Goal: Task Accomplishment & Management: Use online tool/utility

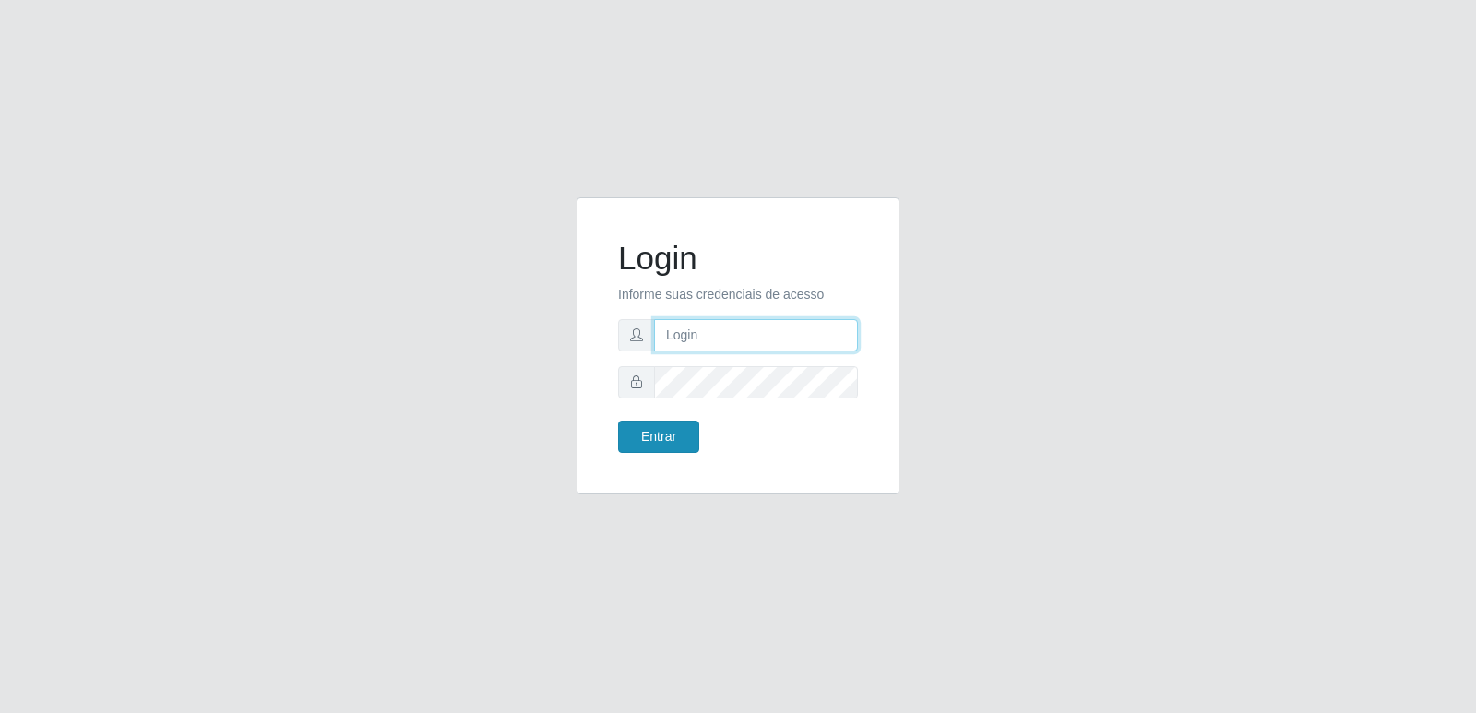
type input "[PERSON_NAME][EMAIL_ADDRESS][DOMAIN_NAME]"
click at [683, 437] on button "Entrar" at bounding box center [658, 437] width 81 height 32
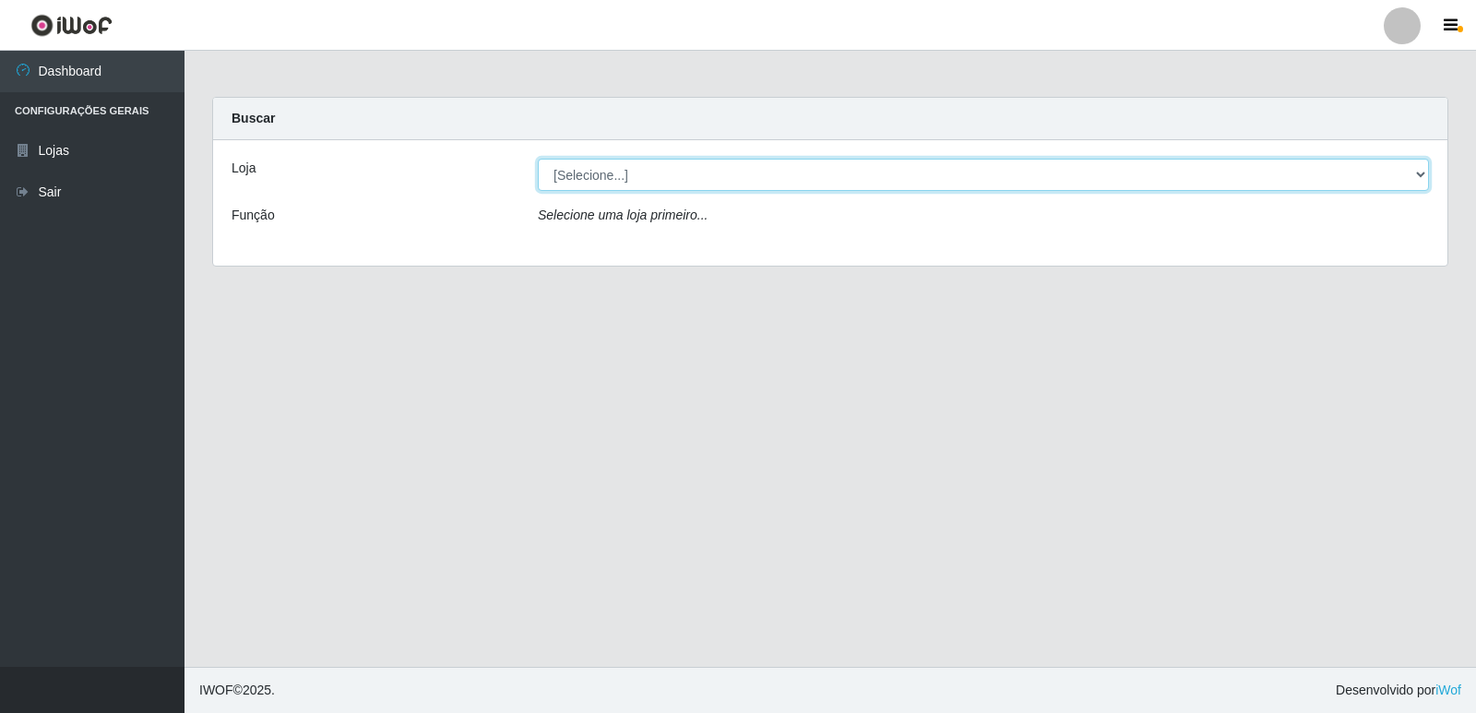
click at [680, 175] on select "[Selecione...] Hiper Queiroz - [GEOGRAPHIC_DATA] [GEOGRAPHIC_DATA] [GEOGRAPHIC_…" at bounding box center [983, 175] width 891 height 32
select select "516"
click at [538, 159] on select "[Selecione...] Hiper Queiroz - [GEOGRAPHIC_DATA] [GEOGRAPHIC_DATA] [GEOGRAPHIC_…" at bounding box center [983, 175] width 891 height 32
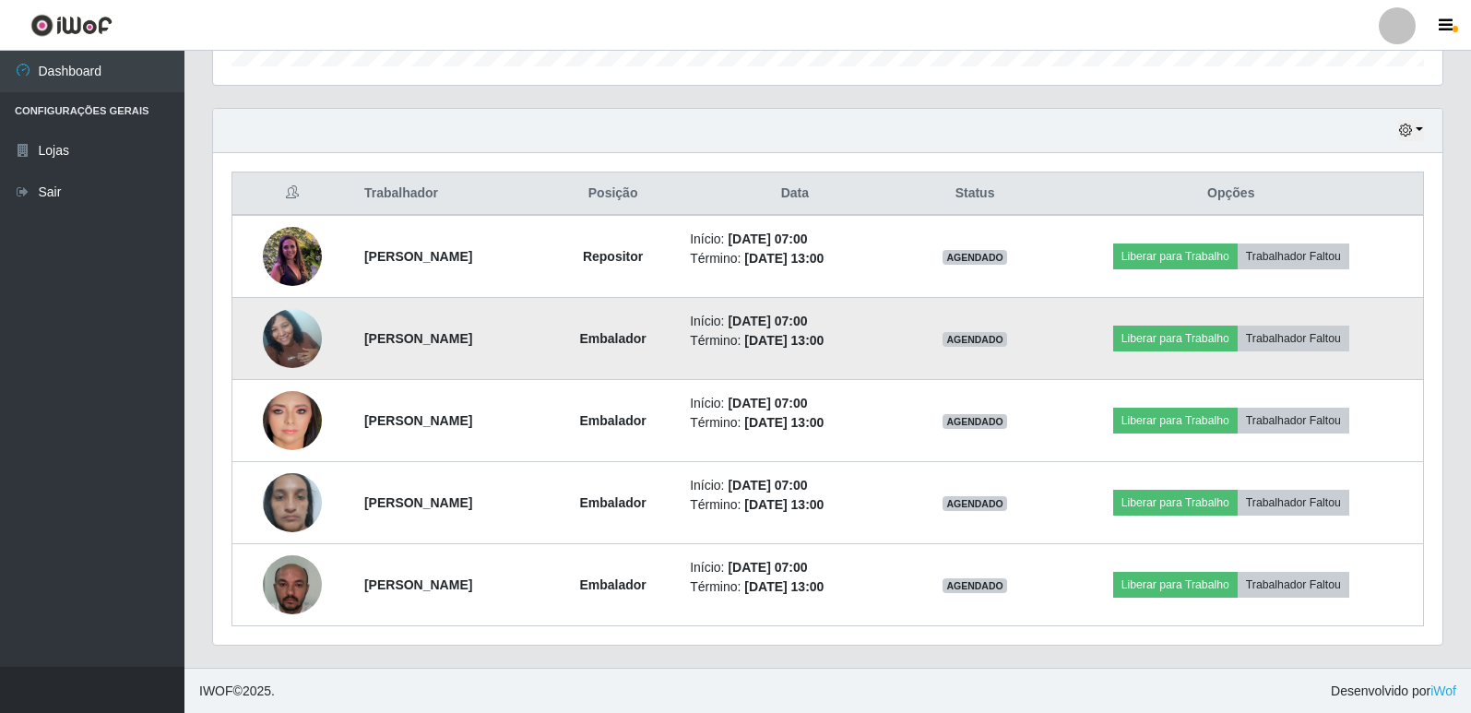
scroll to position [594, 0]
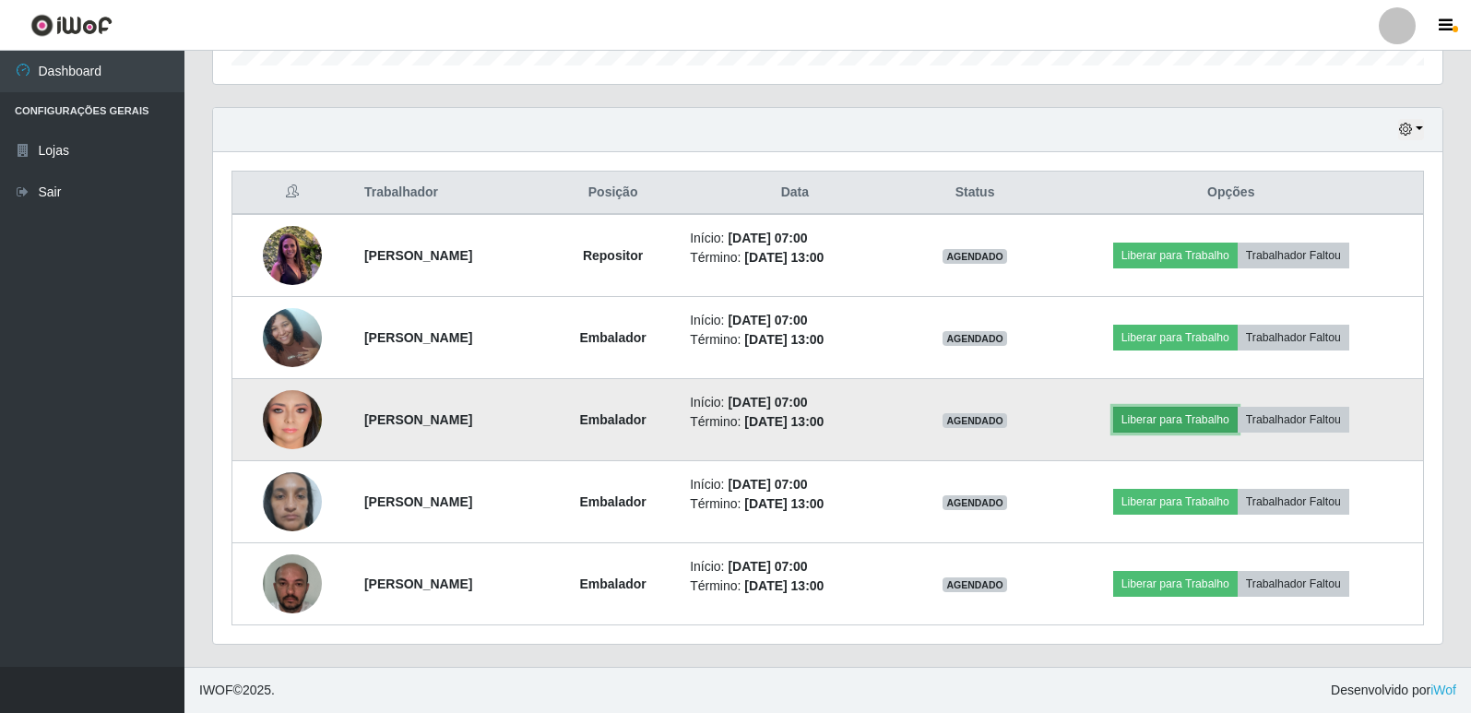
click at [1180, 421] on button "Liberar para Trabalho" at bounding box center [1175, 420] width 125 height 26
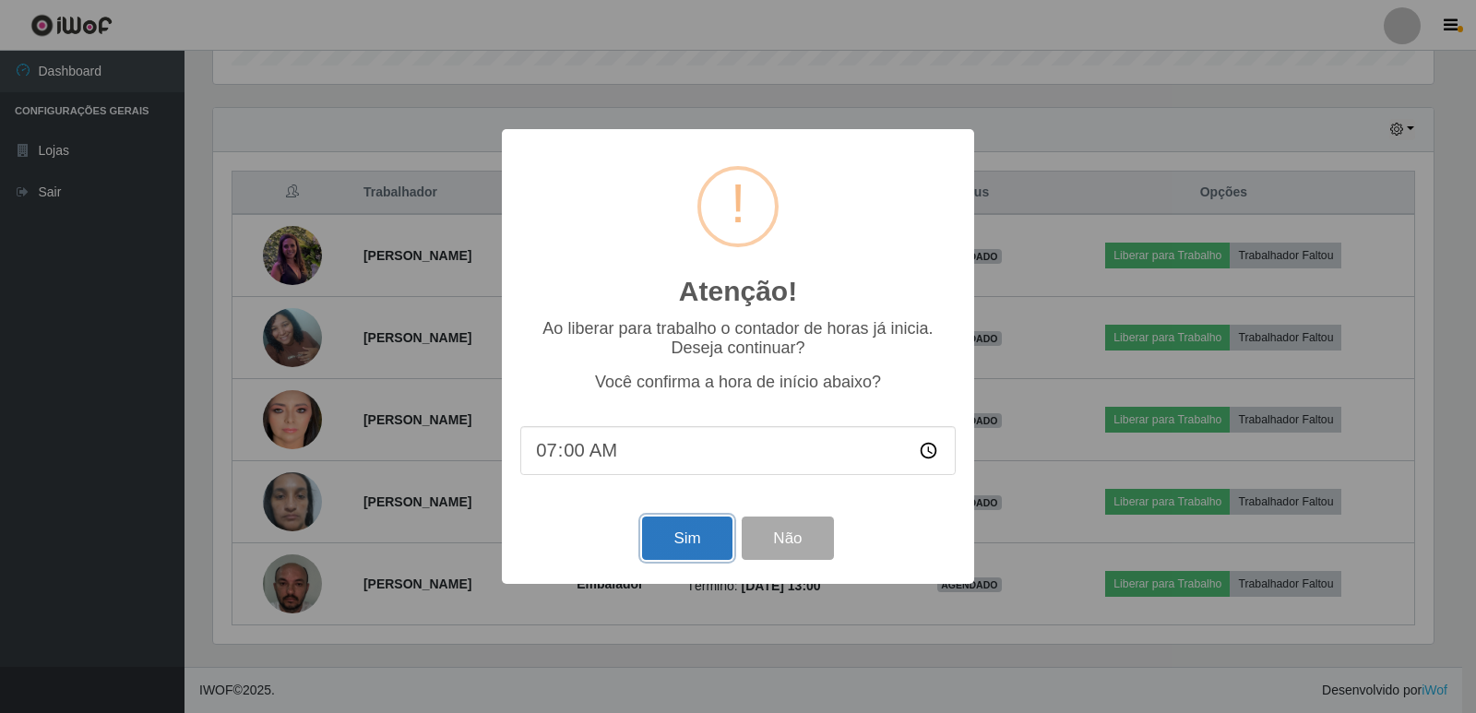
click at [667, 540] on button "Sim" at bounding box center [686, 537] width 89 height 43
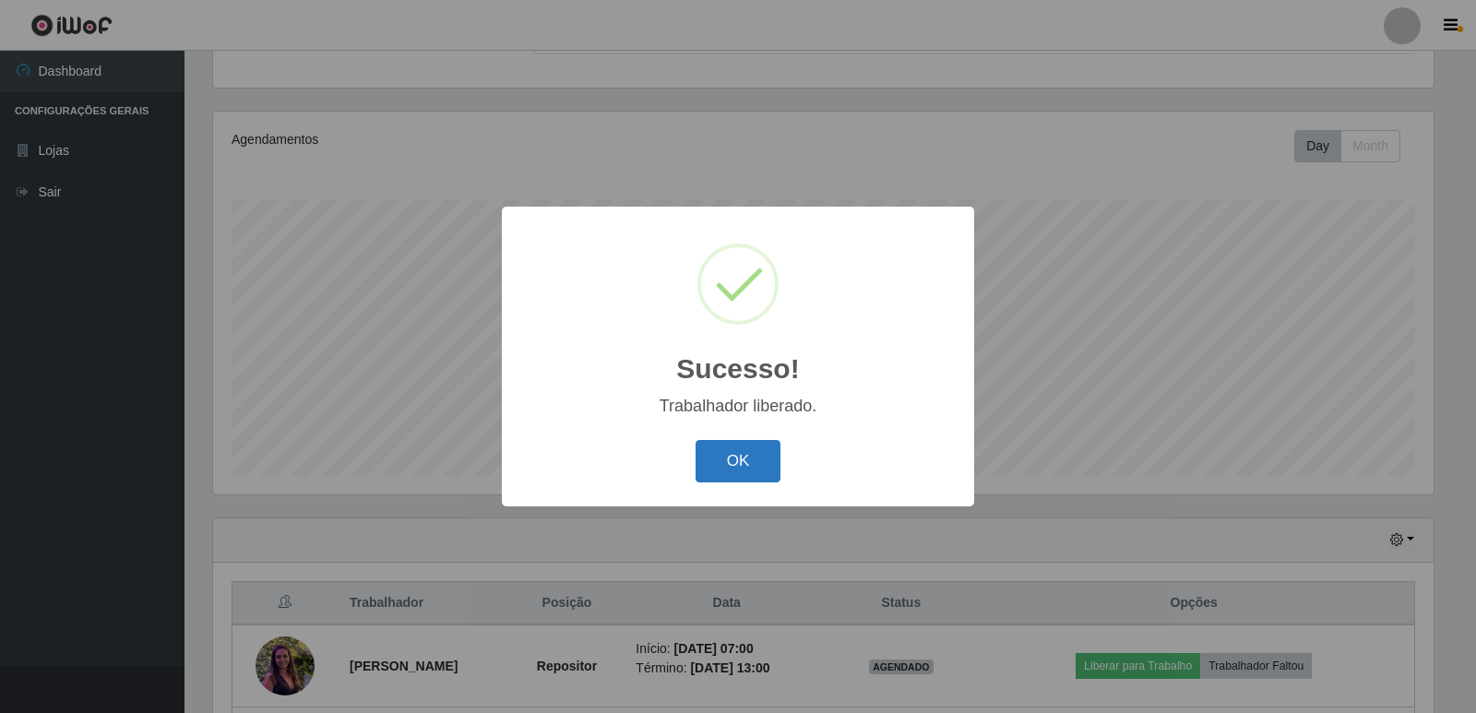
click at [746, 460] on button "OK" at bounding box center [738, 461] width 86 height 43
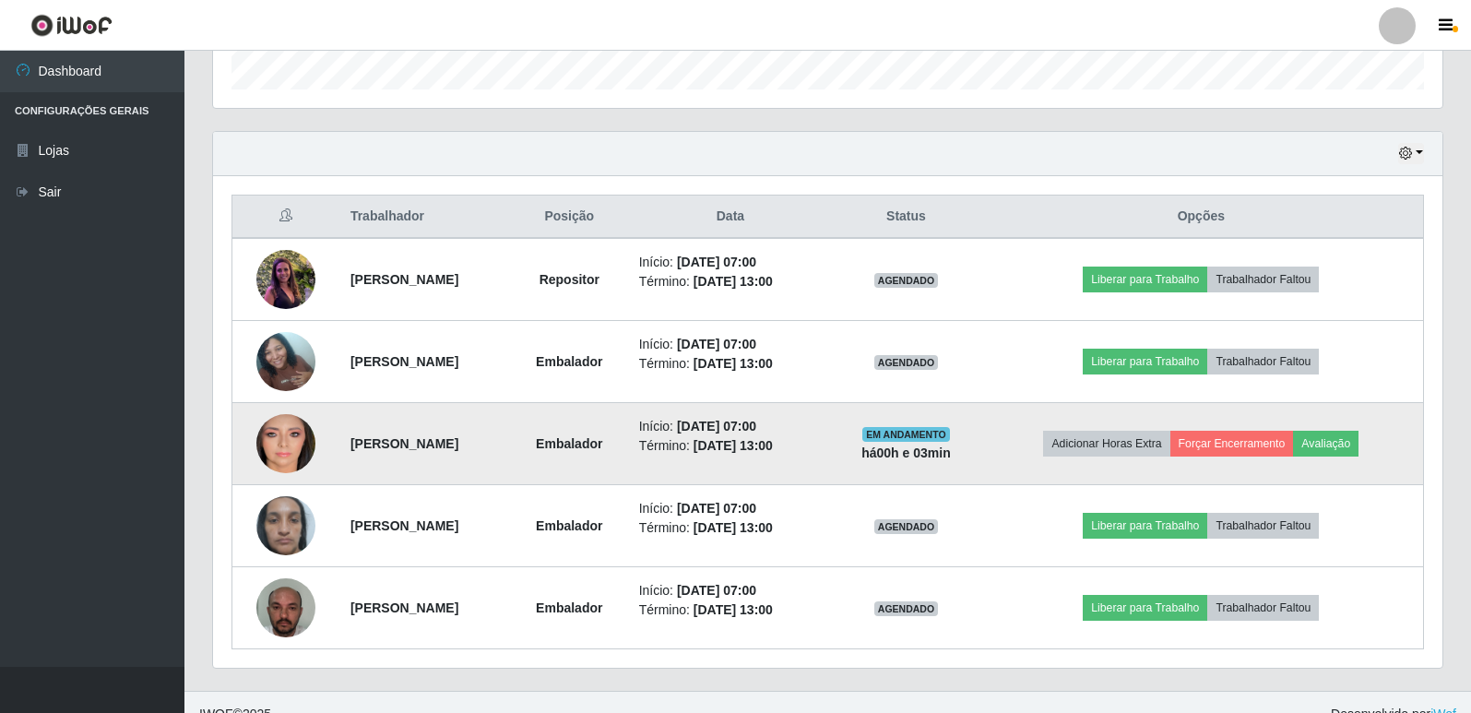
scroll to position [594, 0]
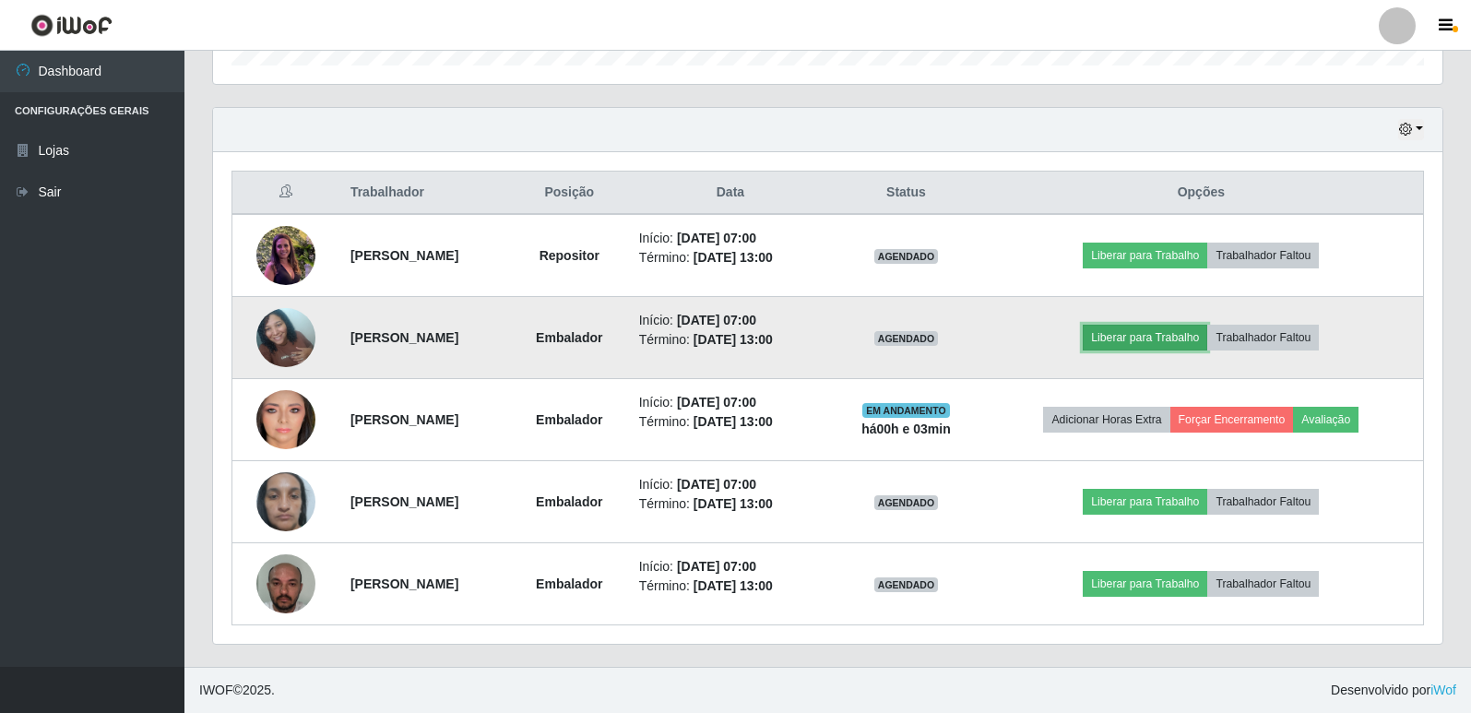
click at [1181, 348] on button "Liberar para Trabalho" at bounding box center [1145, 338] width 125 height 26
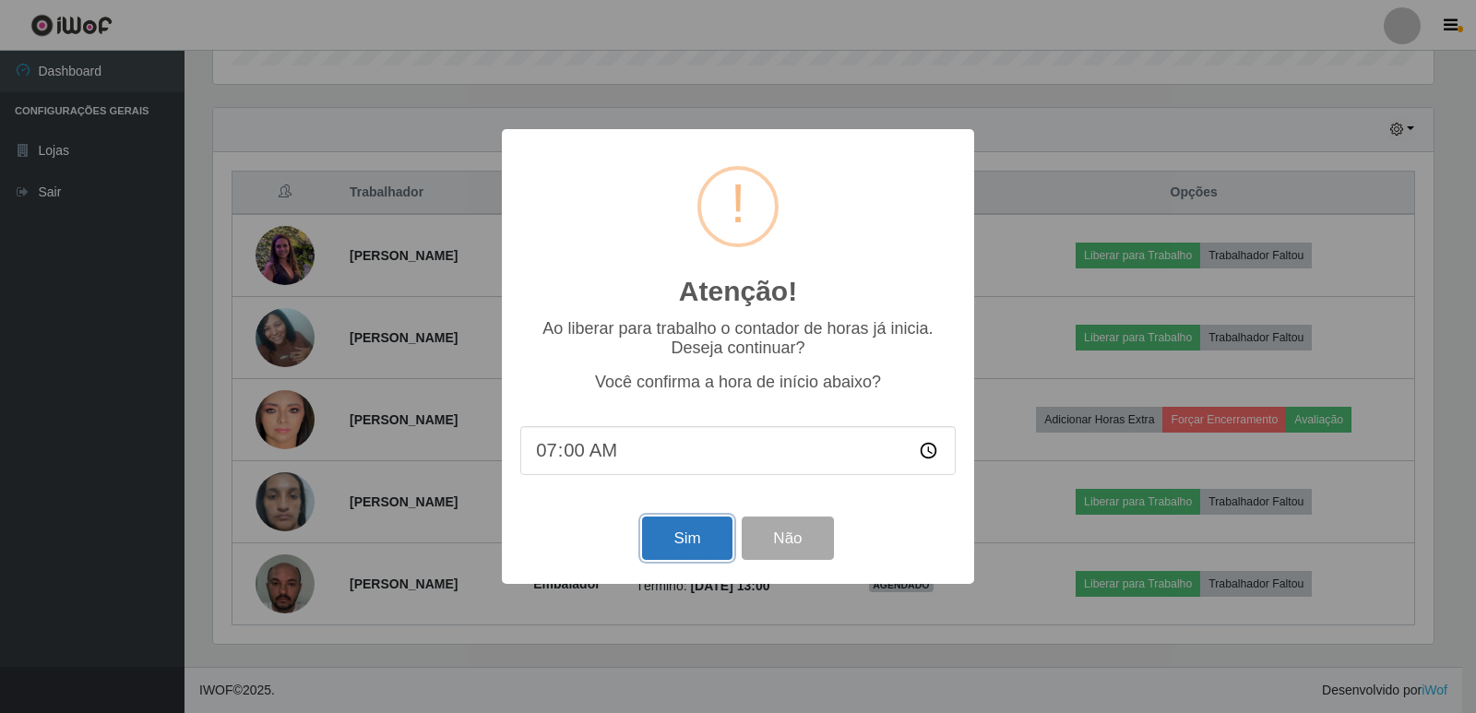
click at [686, 542] on button "Sim" at bounding box center [686, 537] width 89 height 43
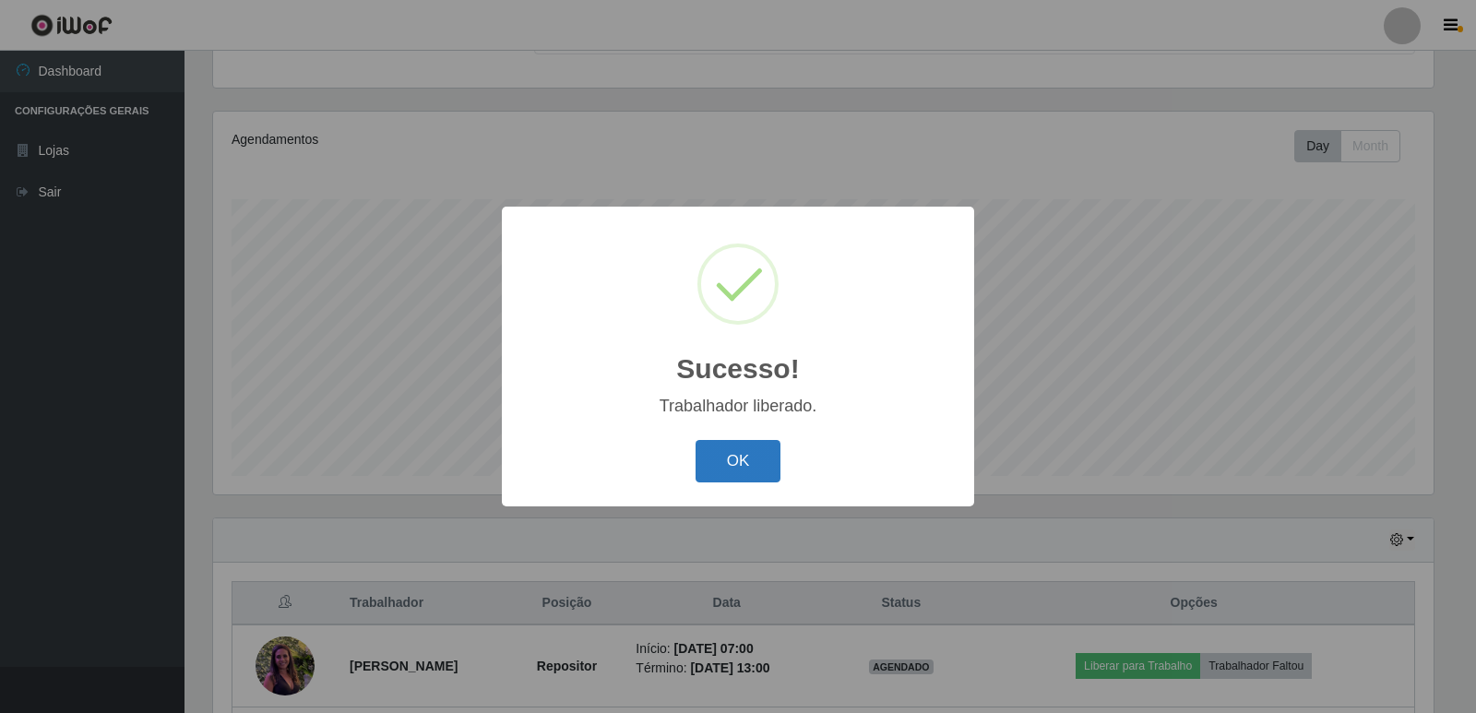
click at [744, 457] on button "OK" at bounding box center [738, 461] width 86 height 43
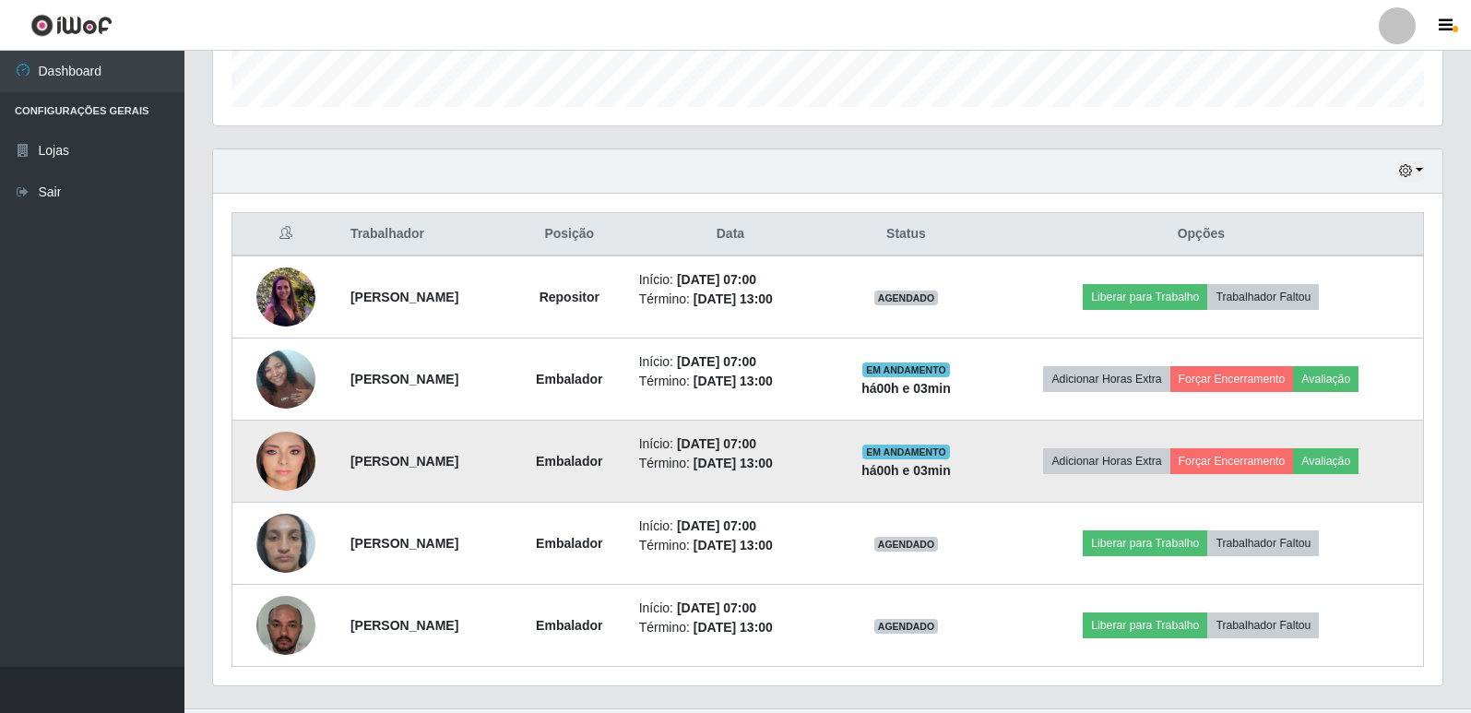
scroll to position [594, 0]
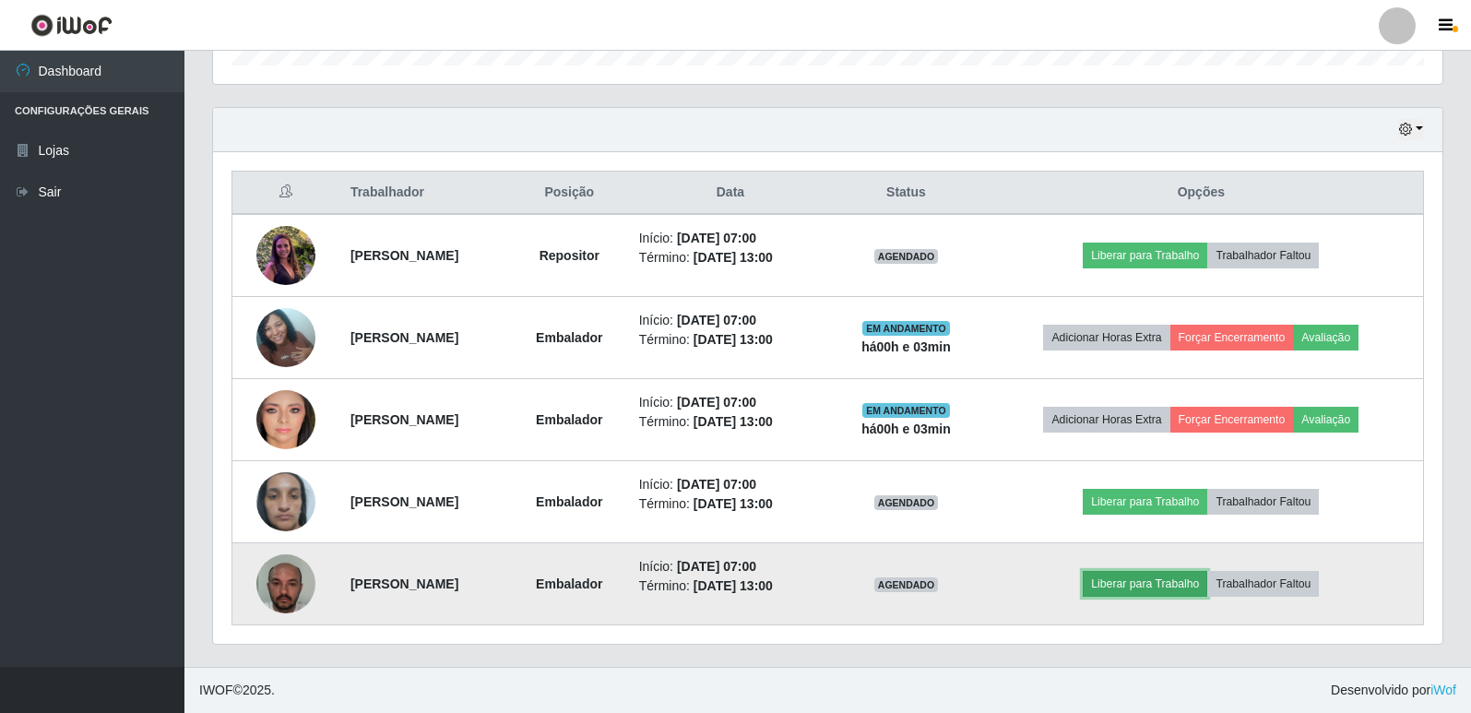
click at [1170, 593] on button "Liberar para Trabalho" at bounding box center [1145, 584] width 125 height 26
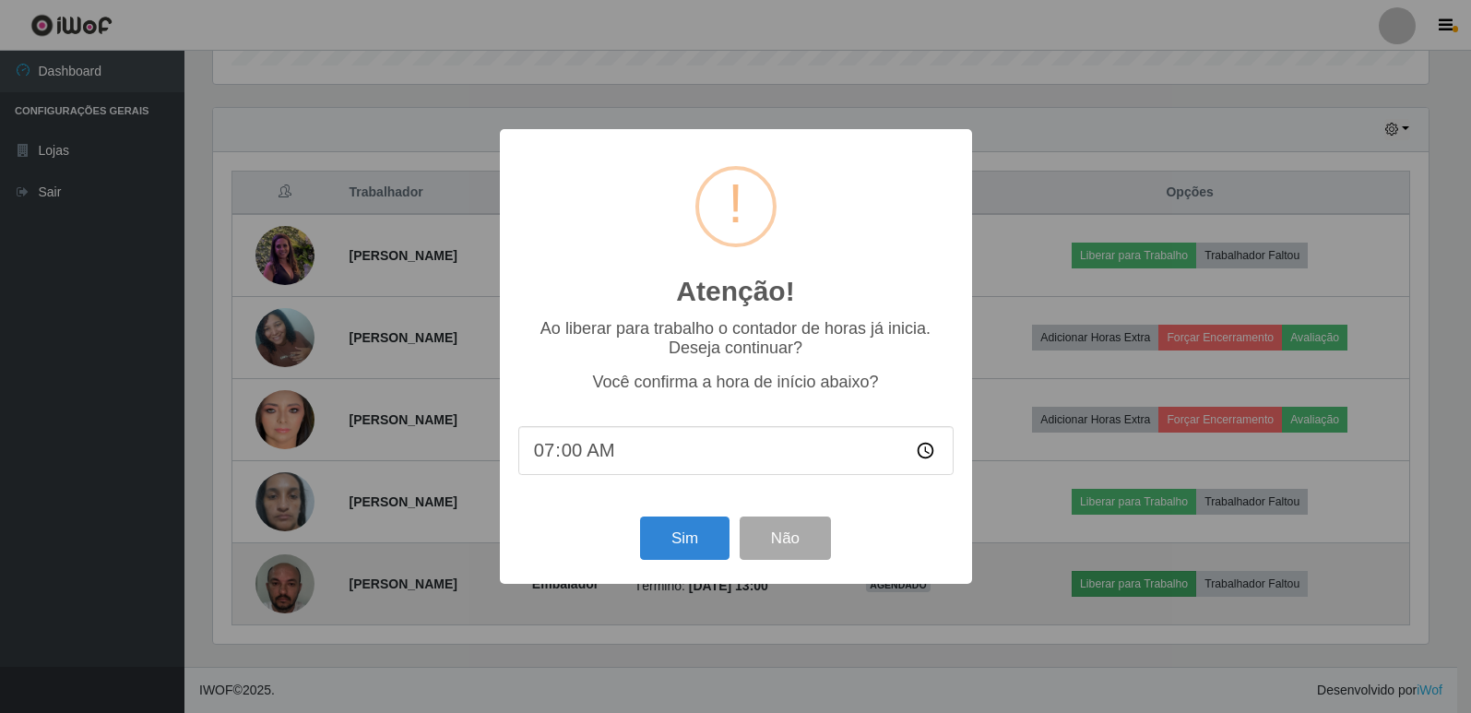
scroll to position [383, 1220]
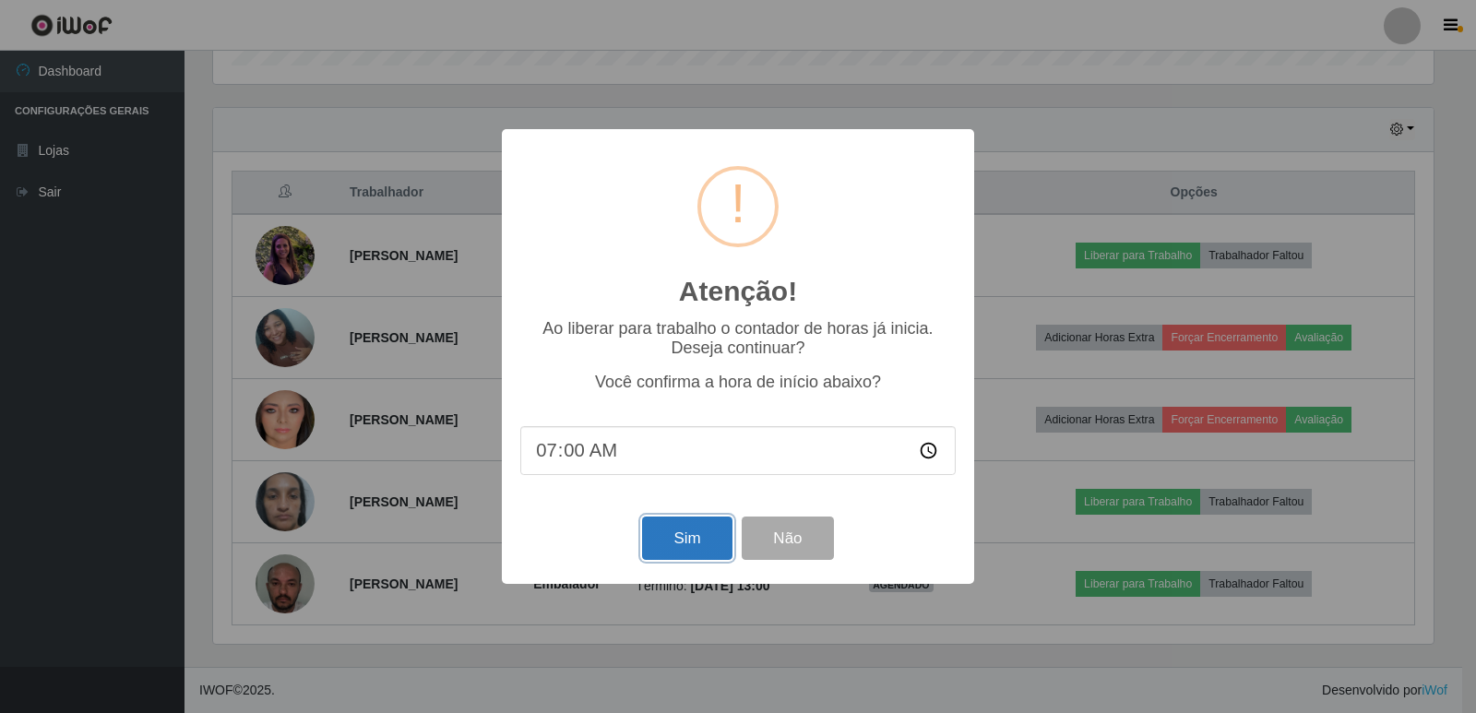
click at [665, 543] on button "Sim" at bounding box center [686, 537] width 89 height 43
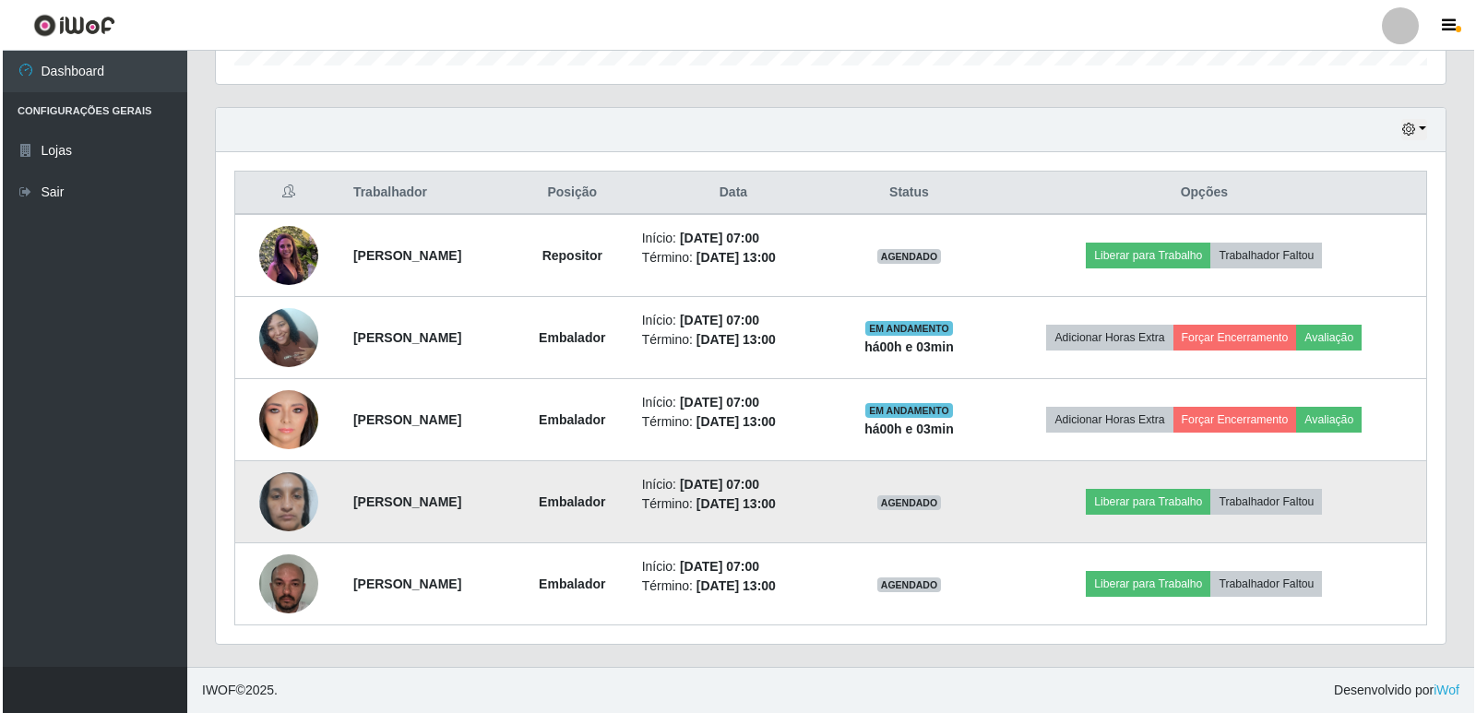
scroll to position [0, 0]
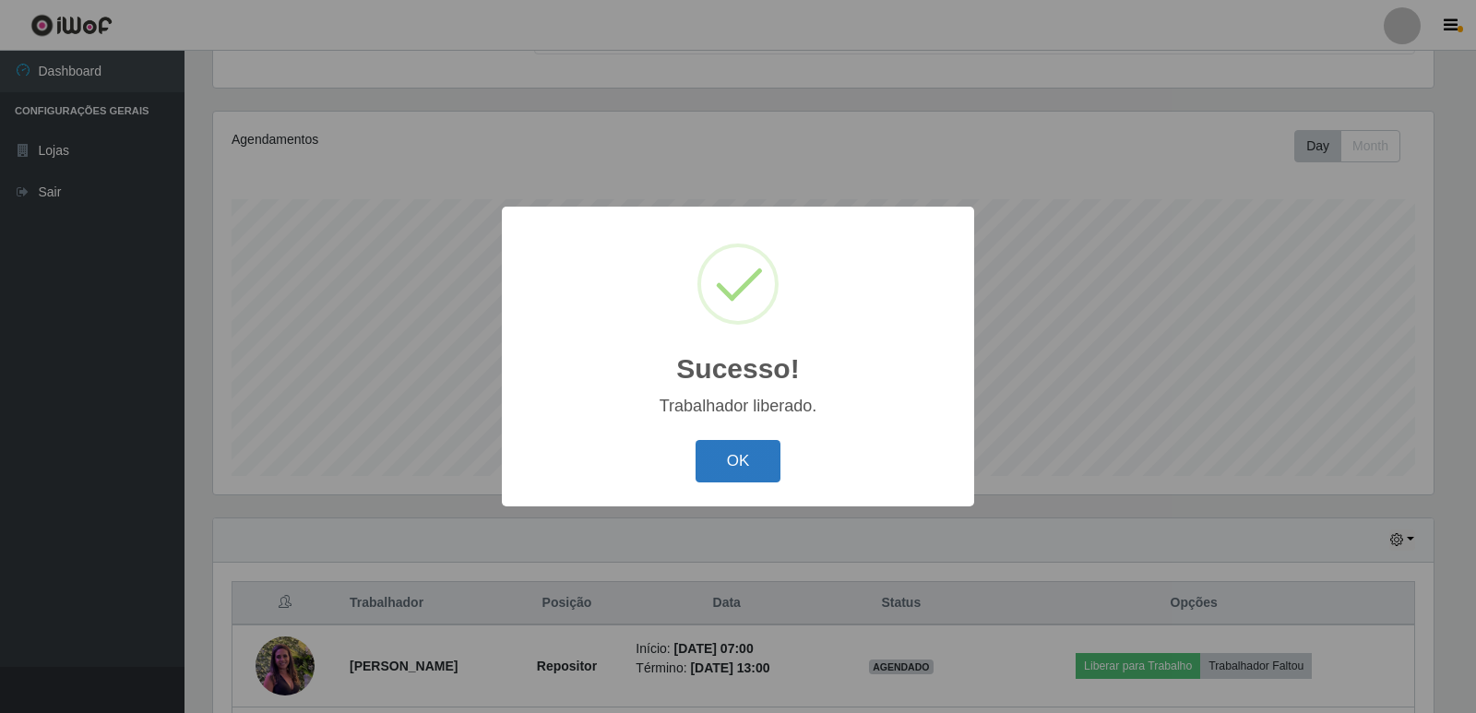
click at [723, 470] on button "OK" at bounding box center [738, 461] width 86 height 43
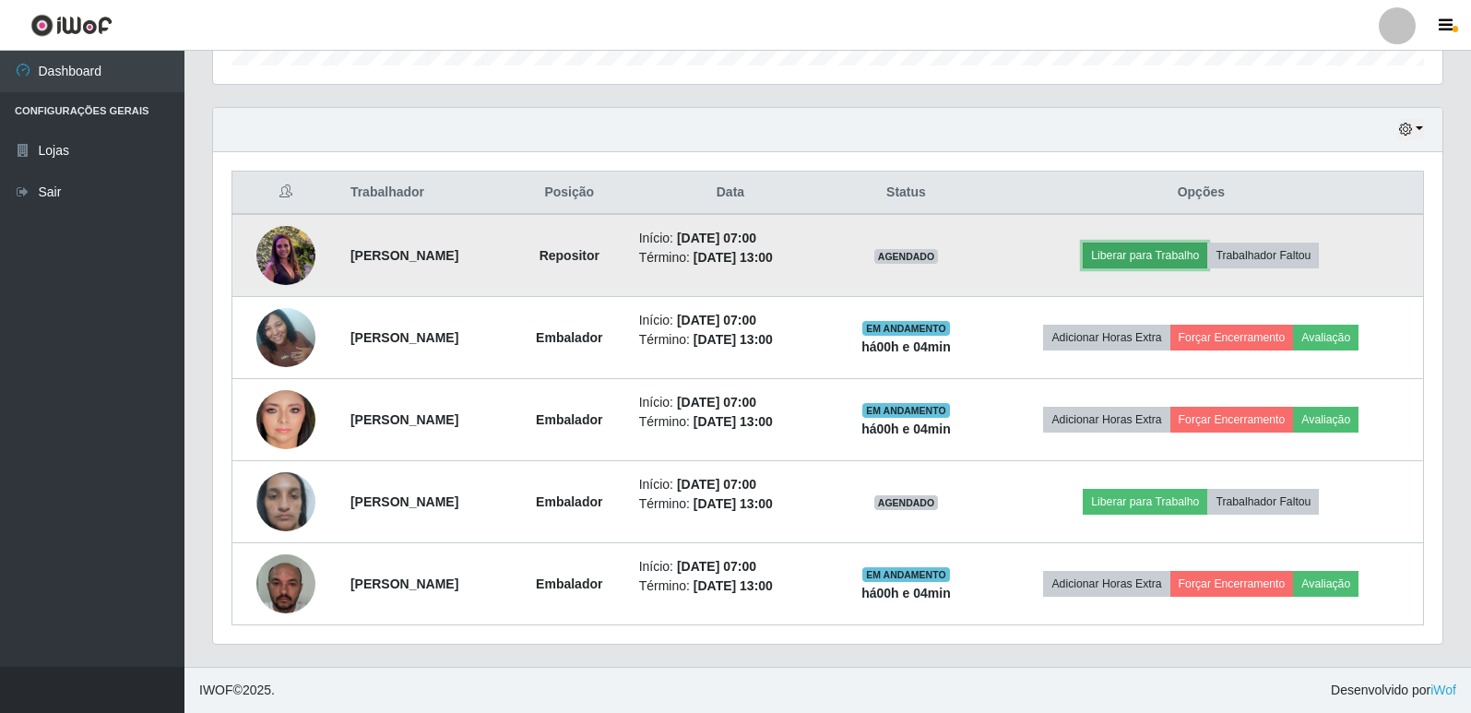
click at [1194, 266] on button "Liberar para Trabalho" at bounding box center [1145, 256] width 125 height 26
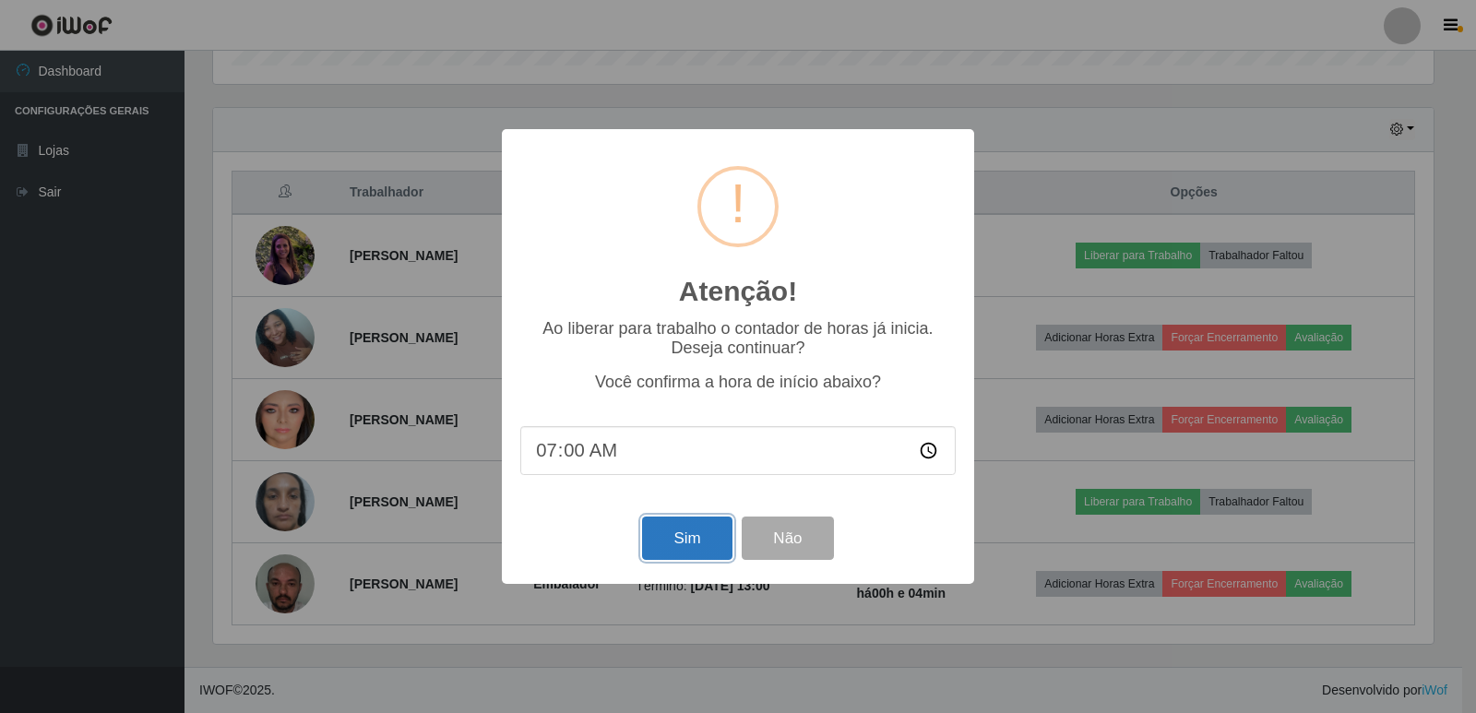
click at [674, 547] on button "Sim" at bounding box center [686, 537] width 89 height 43
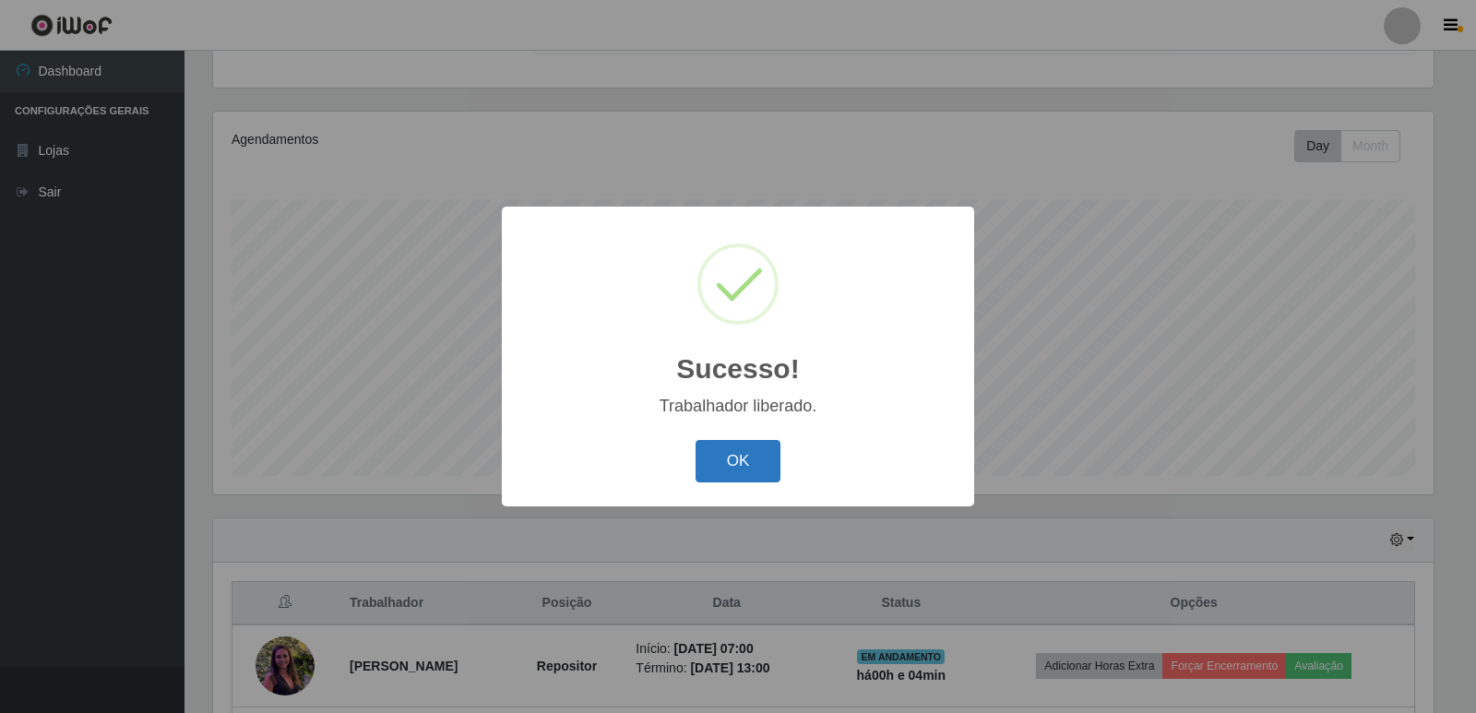
click at [724, 449] on button "OK" at bounding box center [738, 461] width 86 height 43
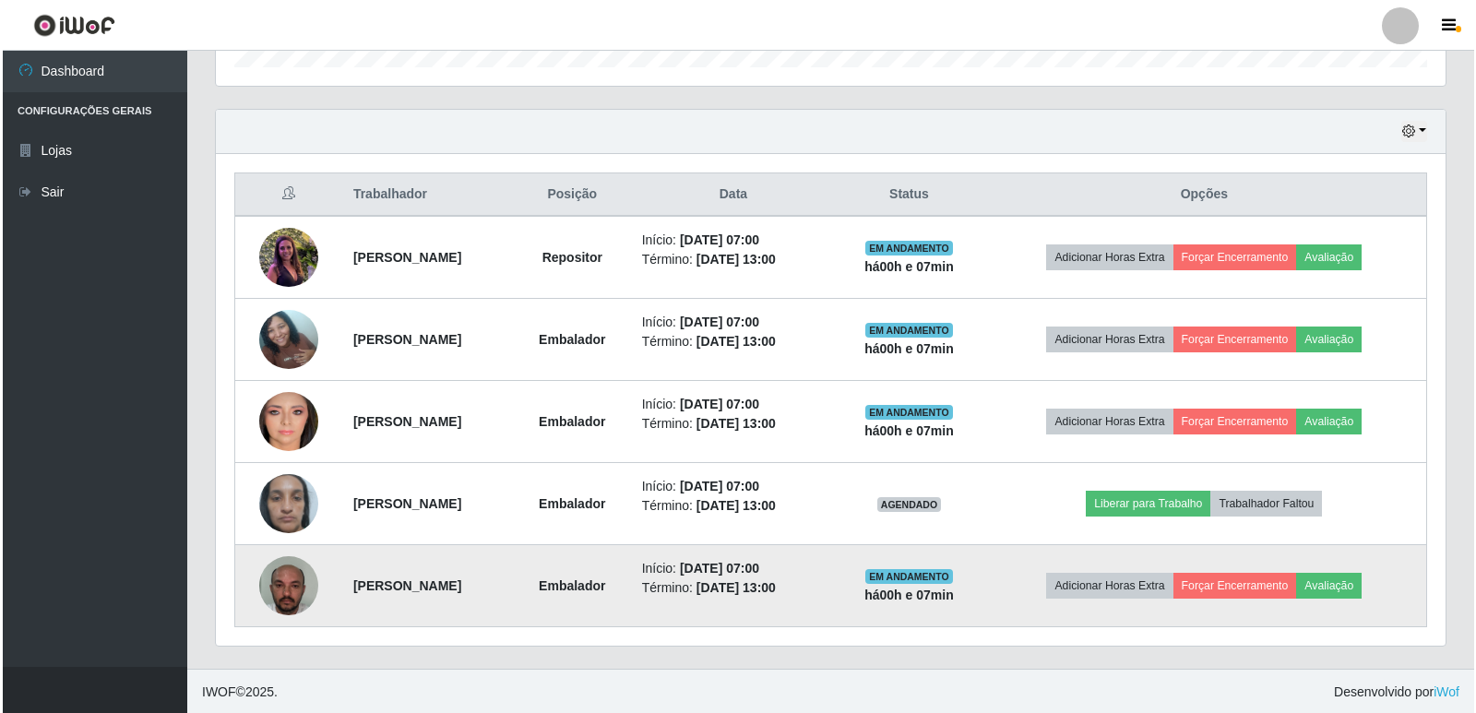
scroll to position [594, 0]
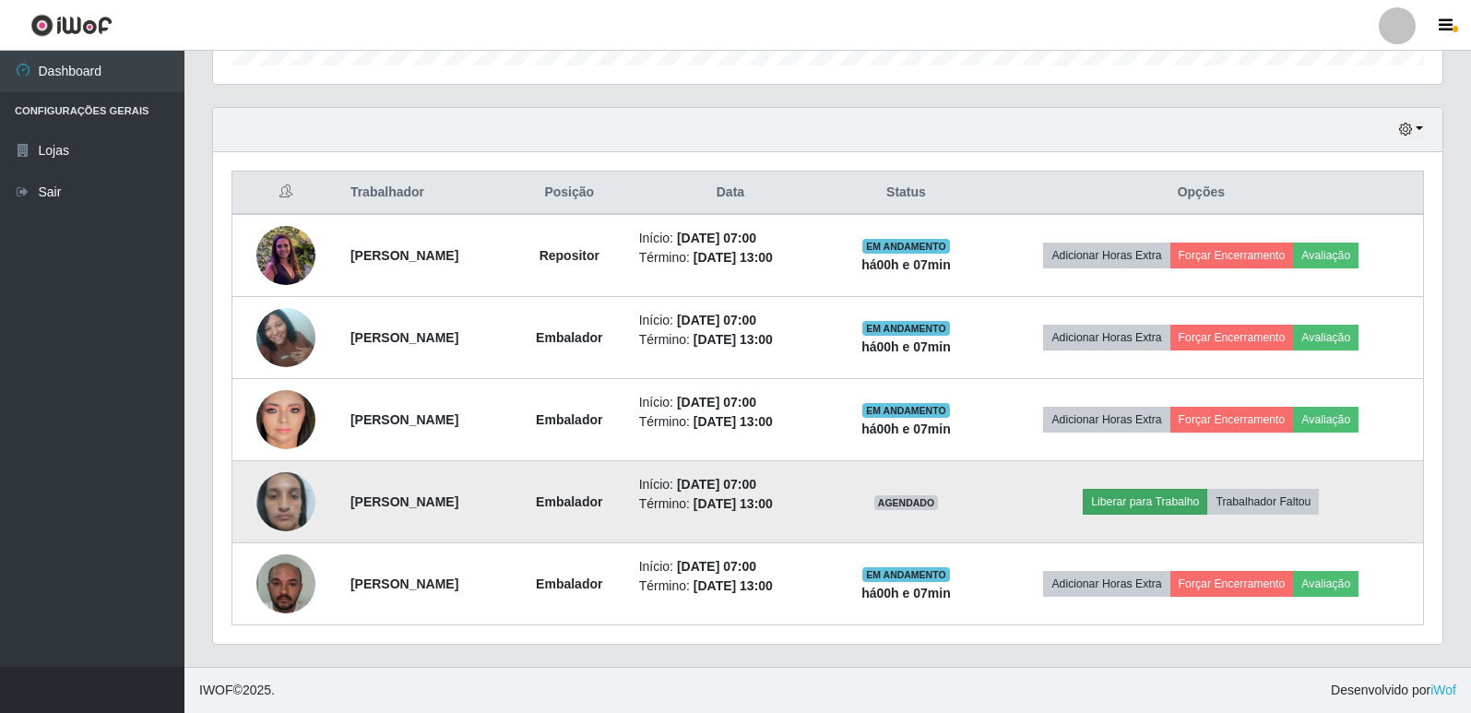
click at [1129, 515] on td "Liberar para Trabalho Trabalhador Faltou" at bounding box center [1201, 502] width 445 height 82
click at [1131, 512] on button "Liberar para Trabalho" at bounding box center [1145, 502] width 125 height 26
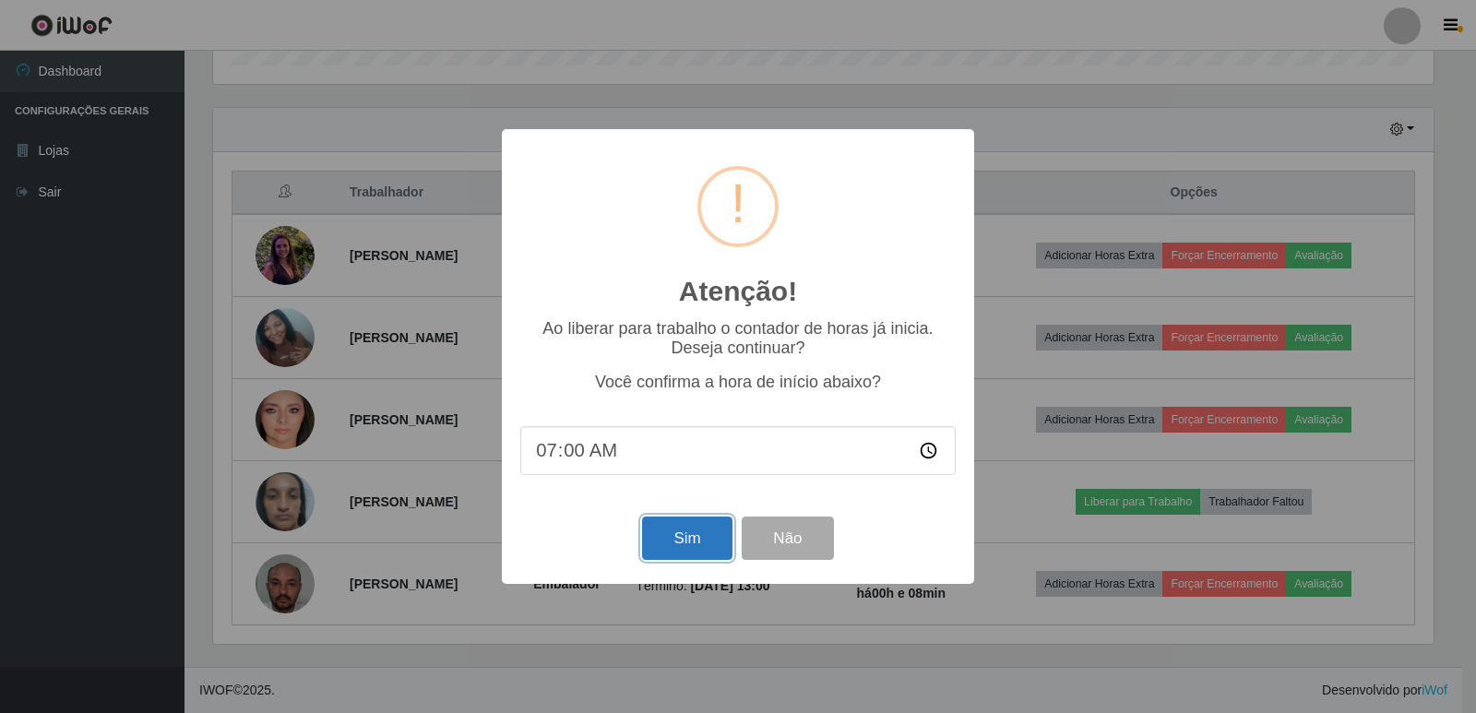
click at [696, 545] on button "Sim" at bounding box center [686, 537] width 89 height 43
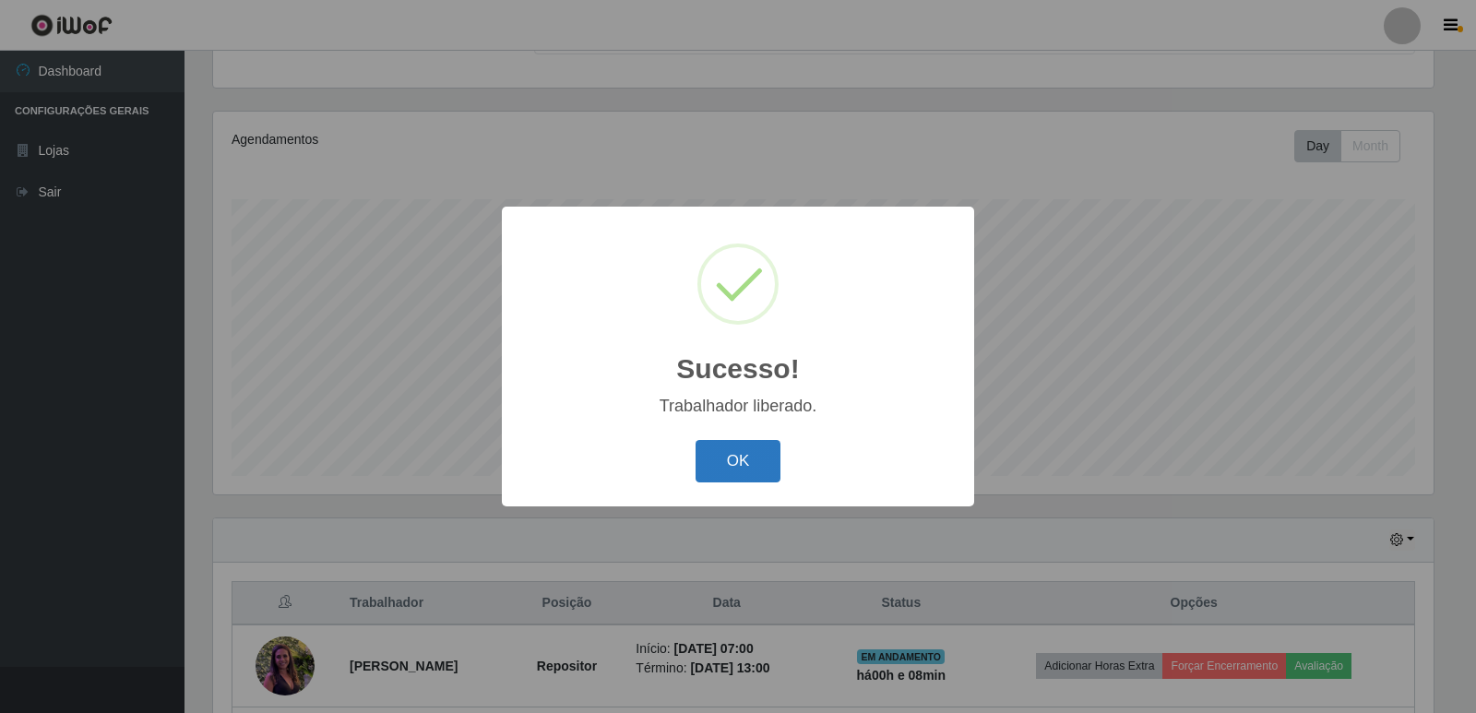
click at [744, 464] on button "OK" at bounding box center [738, 461] width 86 height 43
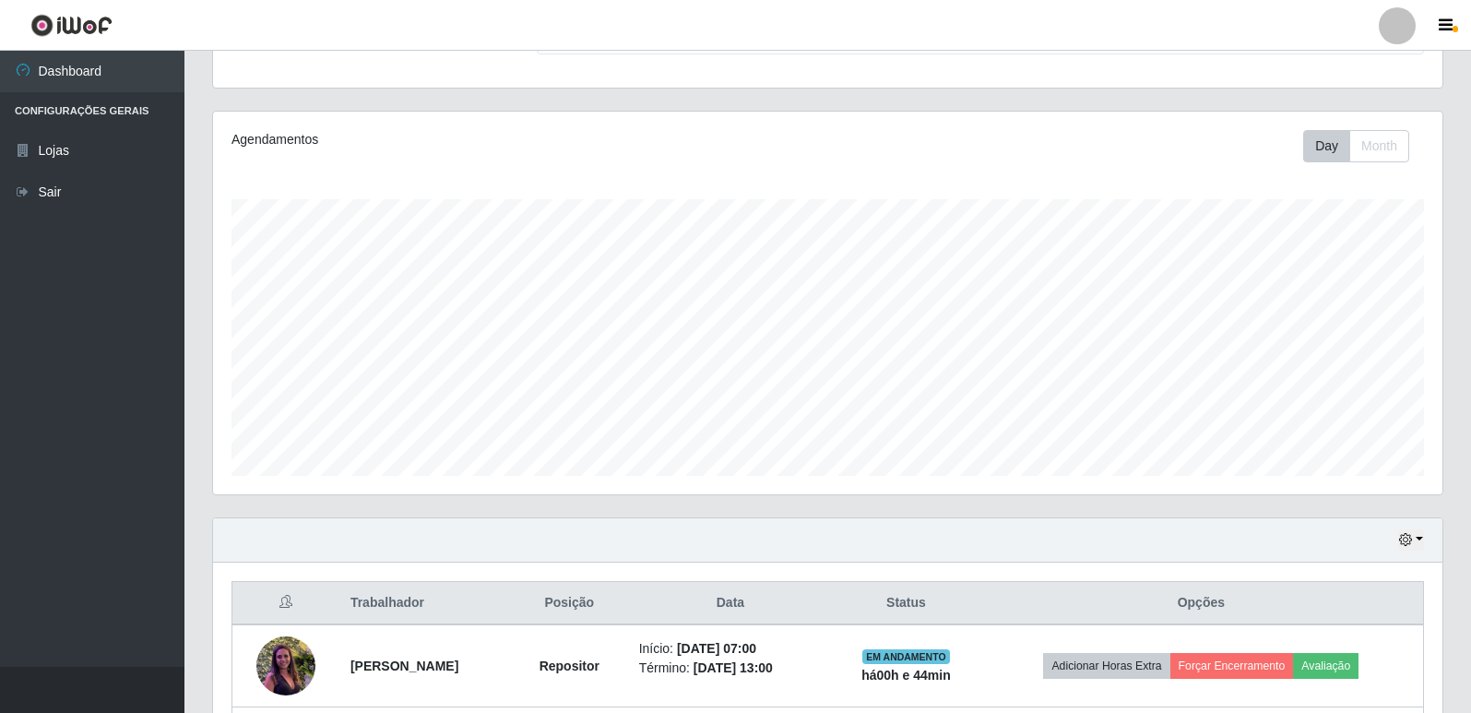
scroll to position [594, 0]
